Goal: Entertainment & Leisure: Consume media (video, audio)

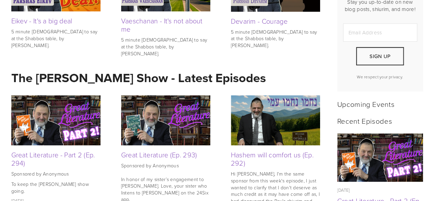
scroll to position [223, 0]
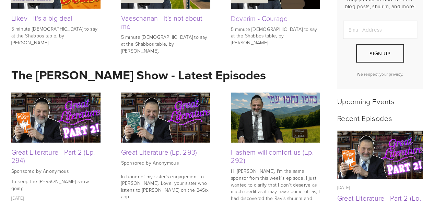
click at [45, 130] on img at bounding box center [55, 117] width 89 height 50
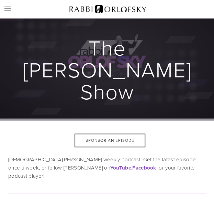
click at [122, 61] on h1 "The [PERSON_NAME] Show" at bounding box center [107, 70] width 198 height 66
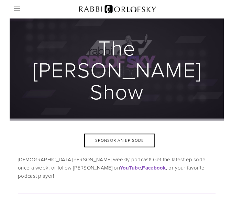
scroll to position [175, 0]
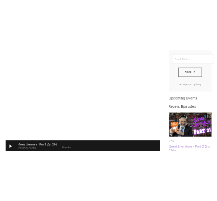
scroll to position [218, 0]
